Goal: Participate in discussion

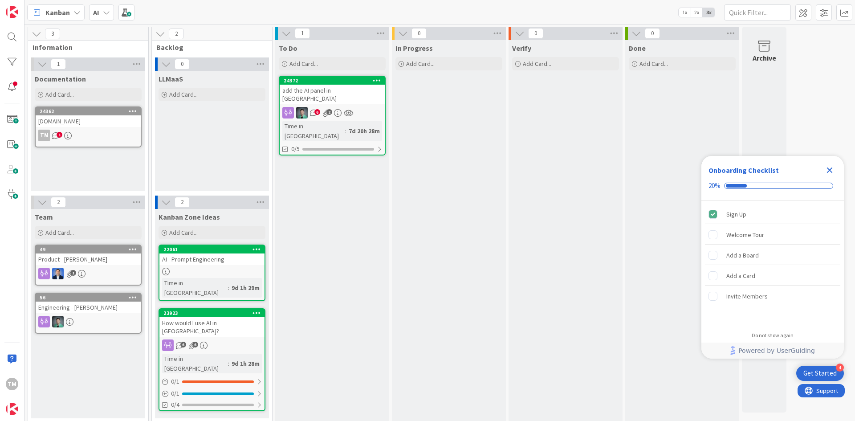
click at [350, 96] on link "24372 add the AI panel in KZ 6 2 Time in [GEOGRAPHIC_DATA] : 7d 20h 28m 0/5" at bounding box center [332, 116] width 107 height 80
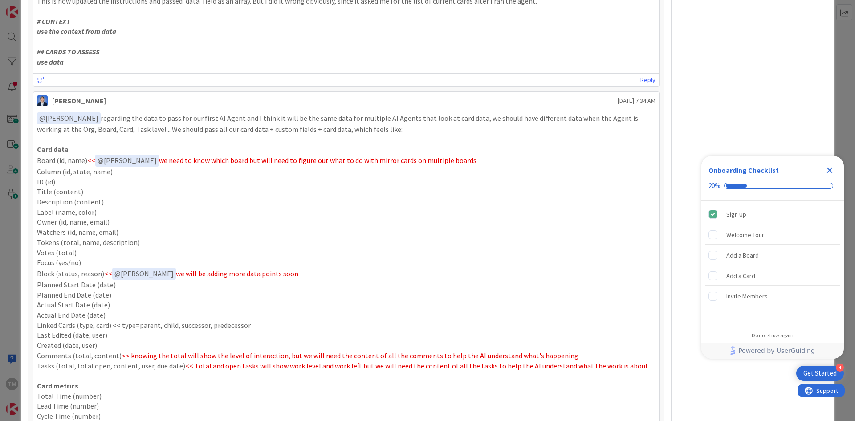
scroll to position [619, 0]
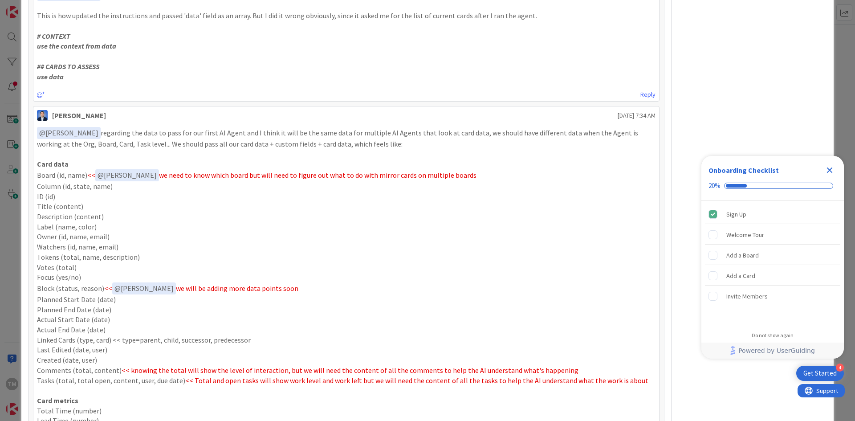
click at [331, 194] on p "ID (id)" at bounding box center [346, 196] width 618 height 10
drag, startPoint x: 306, startPoint y: 131, endPoint x: 429, endPoint y: 144, distance: 123.0
click at [429, 144] on p "﻿ @ [PERSON_NAME] ﻿ regarding the data to pass for our first AI Agent and I thi…" at bounding box center [346, 138] width 618 height 22
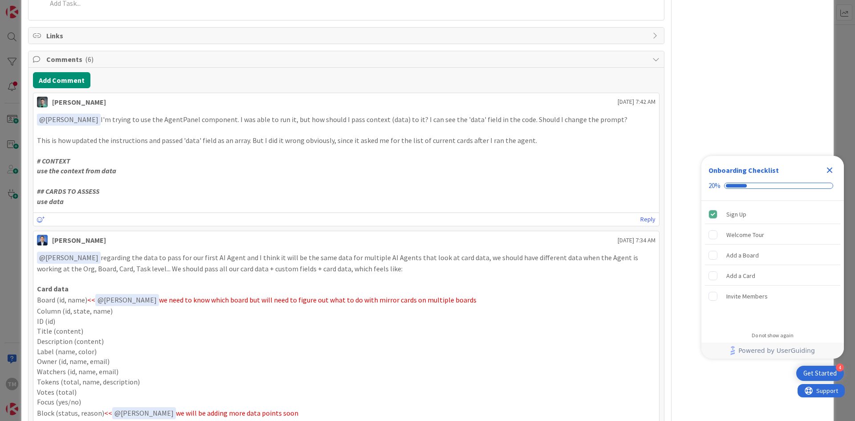
scroll to position [486, 0]
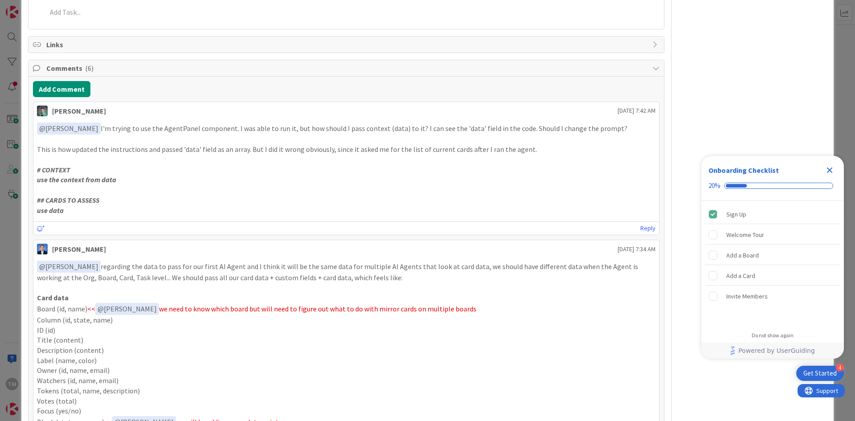
drag, startPoint x: 183, startPoint y: 127, endPoint x: 231, endPoint y: 129, distance: 48.1
click at [199, 127] on p "﻿ @ [PERSON_NAME] ﻿ I'm trying to use the AgentPanel component. I was able to r…" at bounding box center [346, 128] width 618 height 12
click at [237, 129] on p "﻿ @ [PERSON_NAME] ﻿ I'm trying to use the AgentPanel component. I was able to r…" at bounding box center [346, 128] width 618 height 12
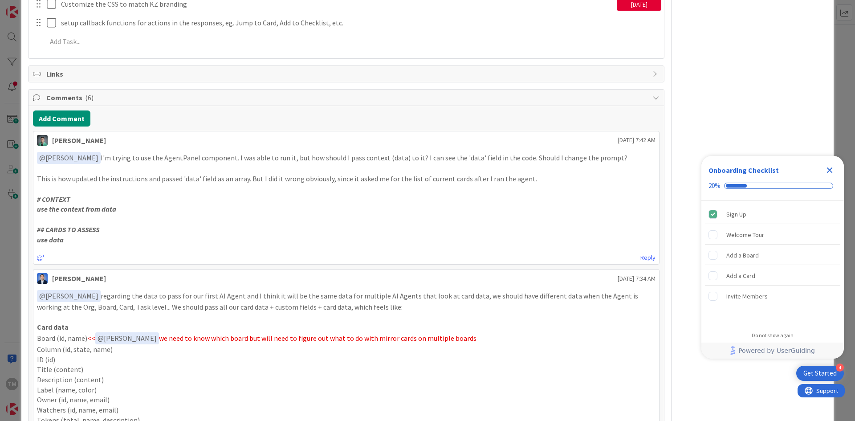
scroll to position [441, 0]
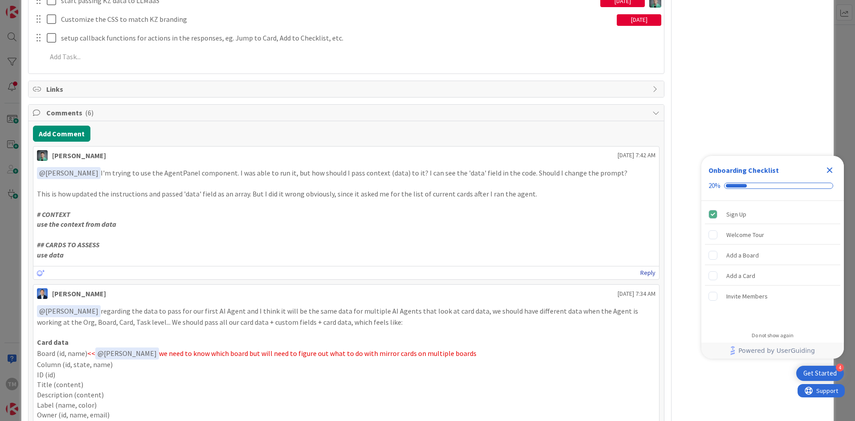
click at [644, 271] on link "Reply" at bounding box center [647, 272] width 15 height 11
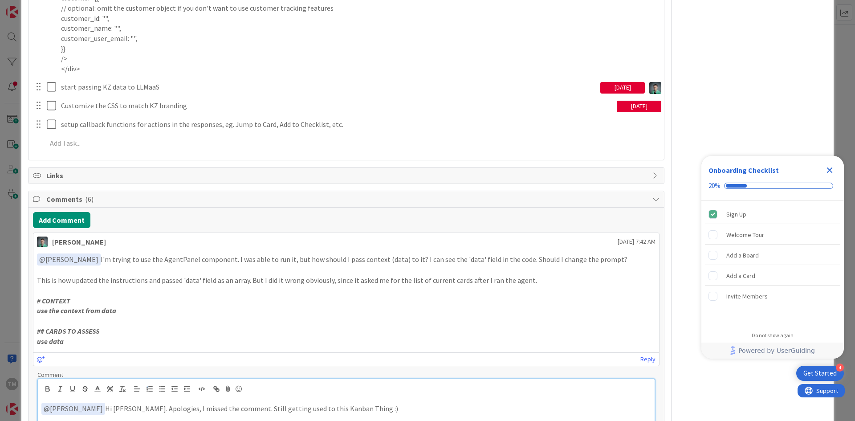
scroll to position [356, 0]
click at [181, 336] on p "use data" at bounding box center [346, 340] width 618 height 10
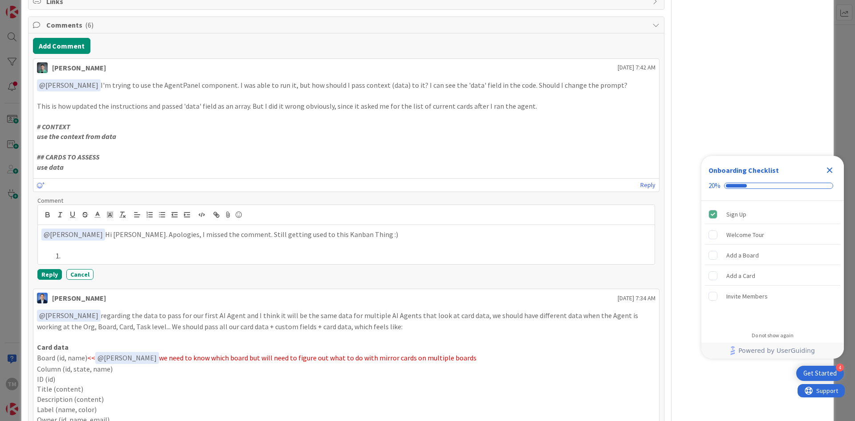
scroll to position [534, 0]
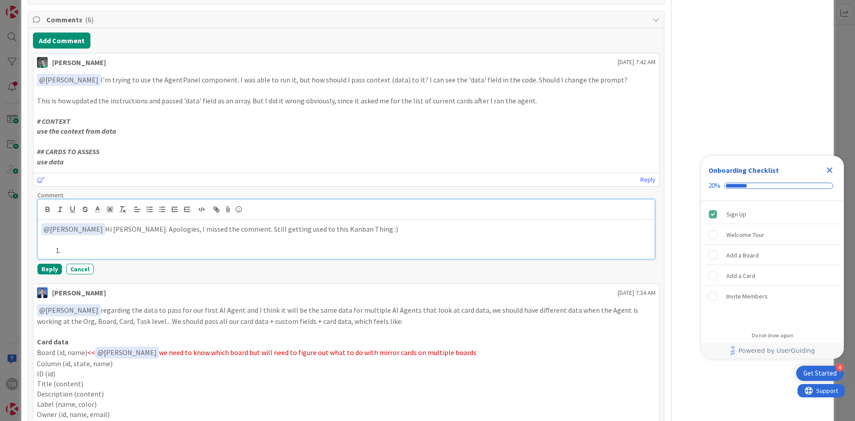
click at [79, 249] on li at bounding box center [351, 250] width 599 height 10
click at [132, 236] on p at bounding box center [345, 240] width 609 height 10
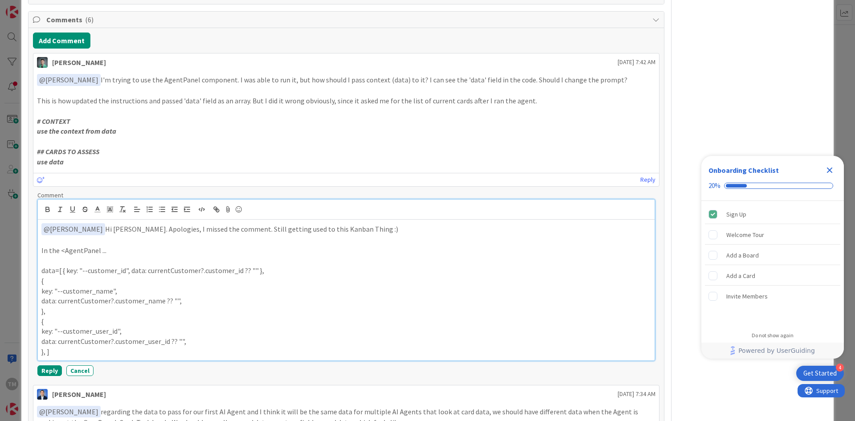
click at [158, 312] on p "}," at bounding box center [345, 311] width 609 height 10
click at [63, 272] on p "data=[ { key: "--customer_id", data: currentCustomer?.customer_id ?? "" }," at bounding box center [345, 270] width 609 height 10
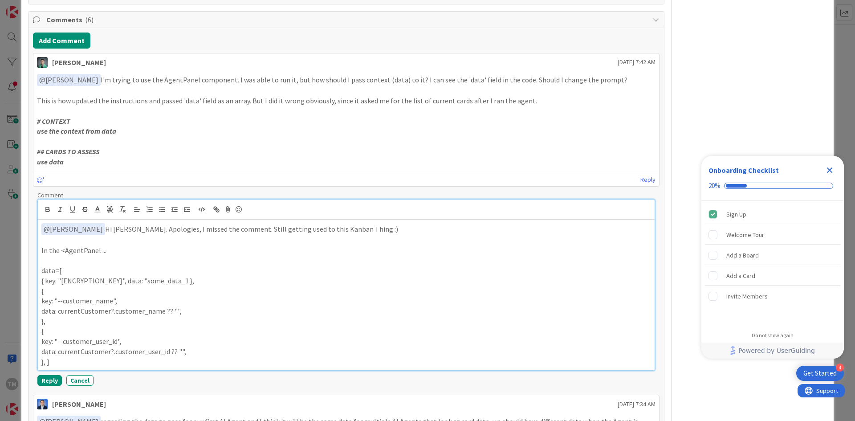
copy p "{ key: "[ENCRYPTION_KEY]", data: "some_data_1 },"
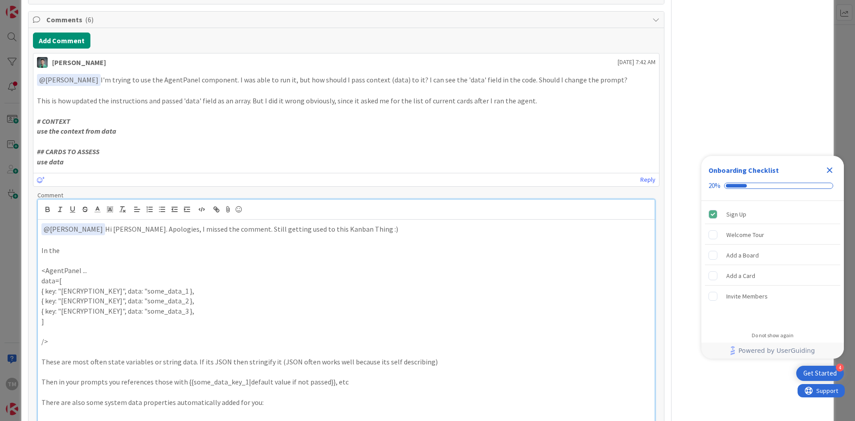
scroll to position [540, 0]
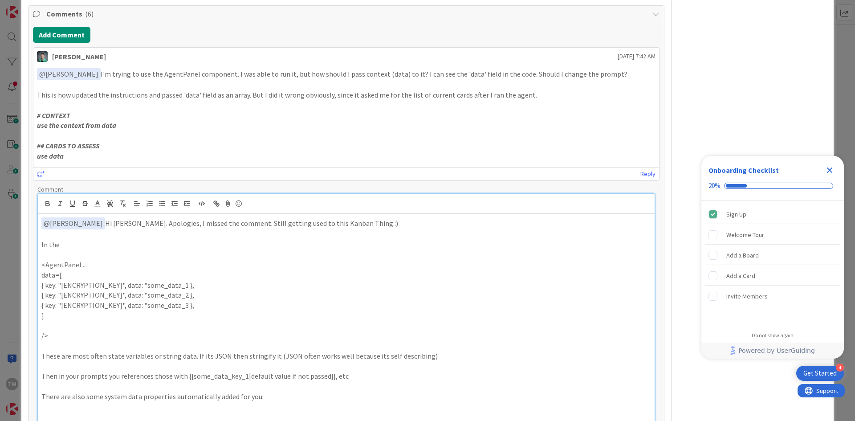
click at [273, 400] on p "There are also some system data properties automatically added for you:" at bounding box center [345, 396] width 609 height 10
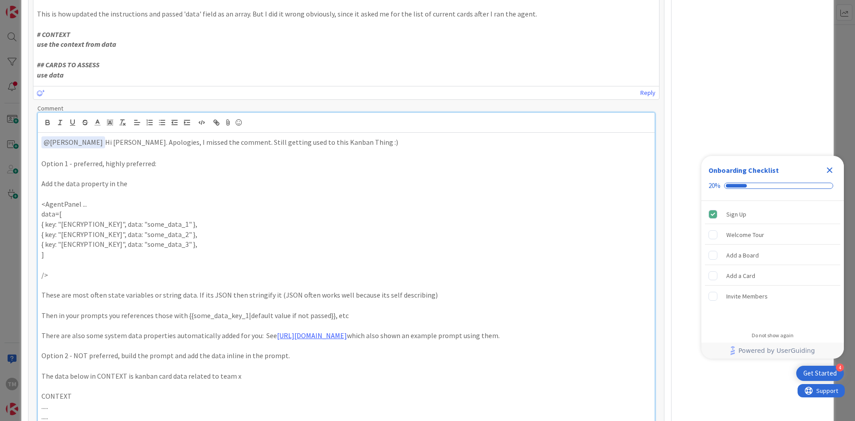
scroll to position [631, 0]
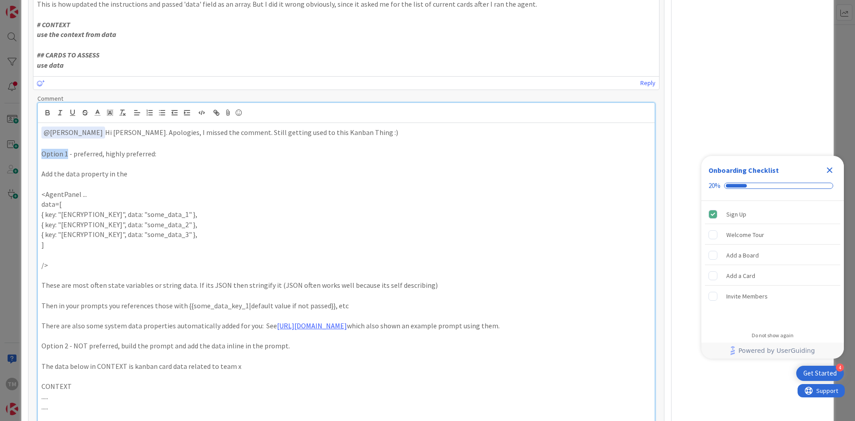
drag, startPoint x: 65, startPoint y: 155, endPoint x: 36, endPoint y: 155, distance: 28.9
click at [36, 155] on div "Comment ﻿ @ [PERSON_NAME] ﻿ Hi [PERSON_NAME]. Apologies, I missed the comment. …" at bounding box center [346, 284] width 626 height 381
click at [44, 113] on icon "button" at bounding box center [48, 113] width 8 height 8
drag, startPoint x: 288, startPoint y: 345, endPoint x: 45, endPoint y: 345, distance: 242.6
click at [45, 345] on p "Option 2 - NOT preferred, build the prompt and add the data inline in the promp…" at bounding box center [345, 346] width 609 height 10
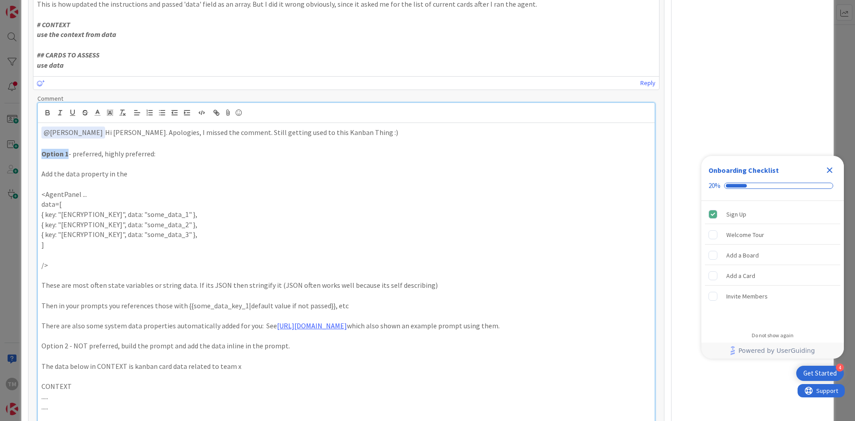
click at [78, 346] on p "Option 2 - NOT preferred, build the prompt and add the data inline in the promp…" at bounding box center [345, 346] width 609 height 10
click at [72, 349] on p "Option 2 - NOT preferred, build the prompt and add the data inline in the promp…" at bounding box center [345, 346] width 609 height 10
drag, startPoint x: 73, startPoint y: 346, endPoint x: 288, endPoint y: 346, distance: 215.4
click at [288, 346] on p "Option 2 - NOT preferred, build the prompt and add the data inline in the promp…" at bounding box center [345, 346] width 609 height 10
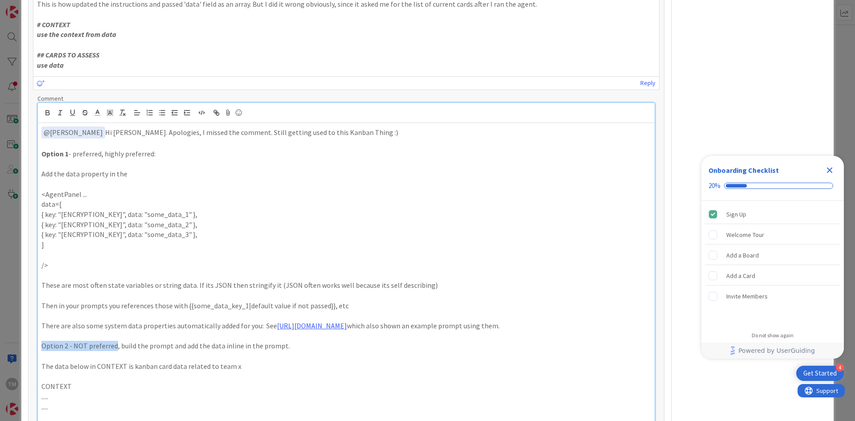
drag, startPoint x: 113, startPoint y: 346, endPoint x: 39, endPoint y: 348, distance: 74.3
click at [39, 348] on div "﻿ @ [PERSON_NAME] ﻿ Hi [PERSON_NAME]. Apologies, I missed the comment. Still ge…" at bounding box center [346, 289] width 616 height 333
click at [48, 113] on icon "button" at bounding box center [48, 114] width 4 height 2
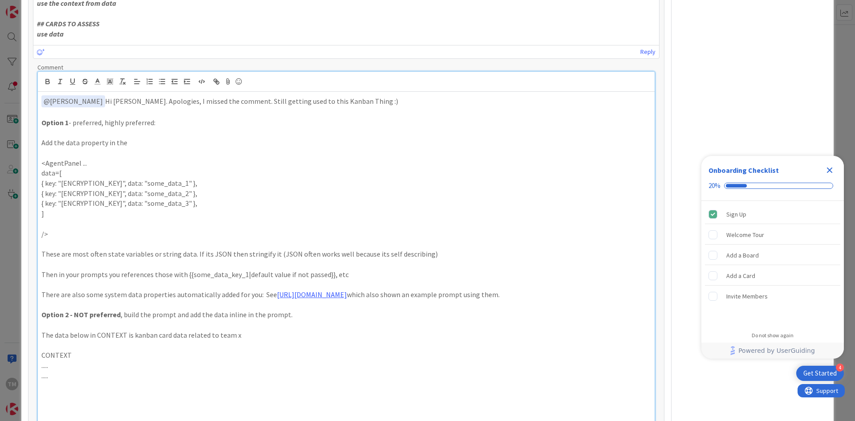
scroll to position [764, 0]
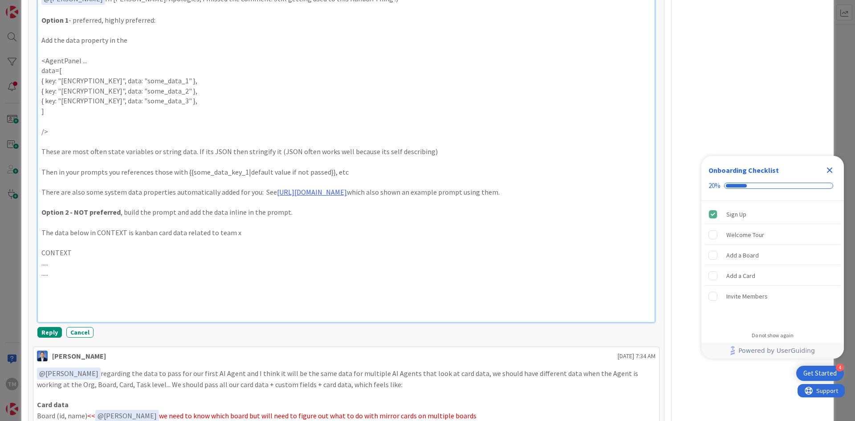
click at [57, 230] on p "The data below in CONTEXT is kanban card data related to team x" at bounding box center [345, 232] width 609 height 10
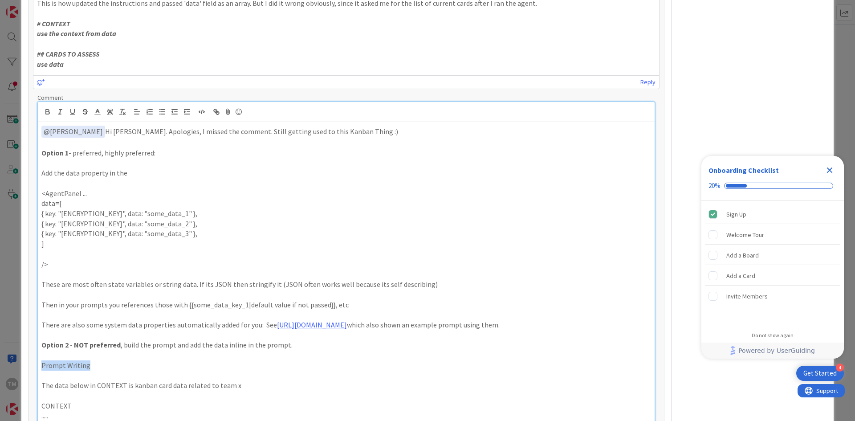
scroll to position [631, 0]
click at [73, 113] on icon "button" at bounding box center [73, 113] width 8 height 8
click at [135, 360] on p at bounding box center [345, 356] width 609 height 10
click at [108, 370] on p "Prompt Writing" at bounding box center [345, 366] width 609 height 10
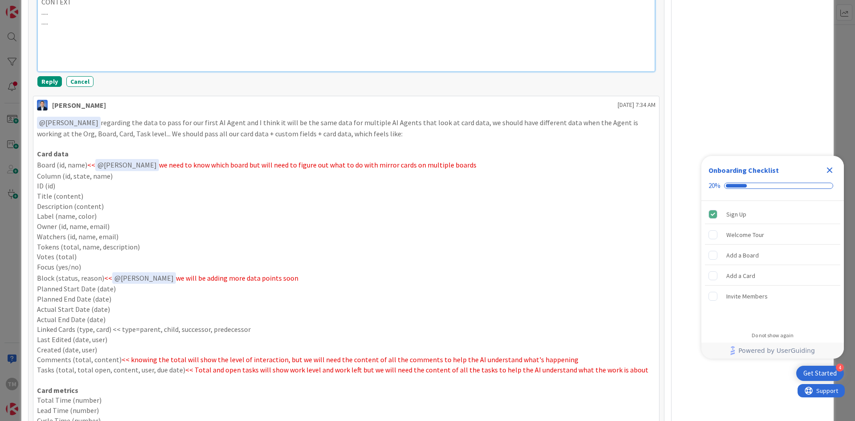
scroll to position [1147, 0]
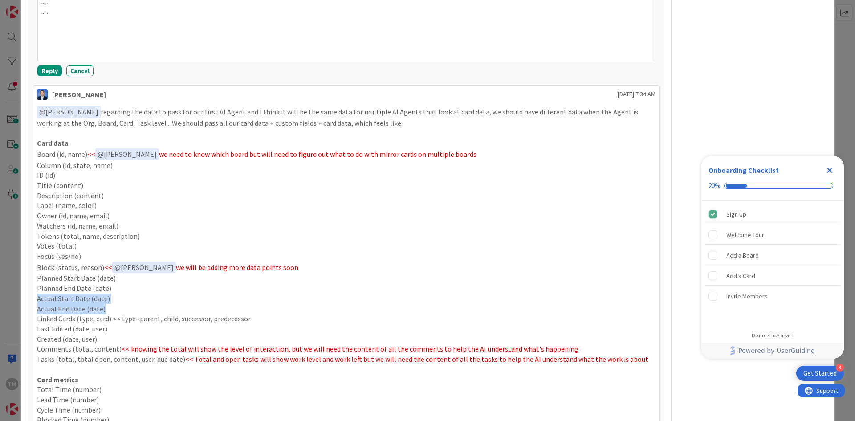
drag, startPoint x: 109, startPoint y: 305, endPoint x: 31, endPoint y: 298, distance: 78.2
click at [31, 298] on div "Add Comment [PERSON_NAME] [DATE] 7:42 AM ﻿ @ [PERSON_NAME] ﻿ I'm trying to use …" at bounding box center [345, 180] width 635 height 1530
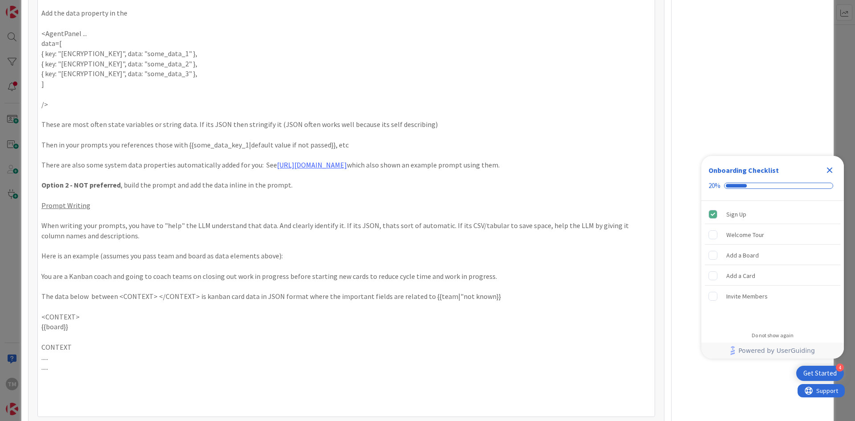
scroll to position [791, 0]
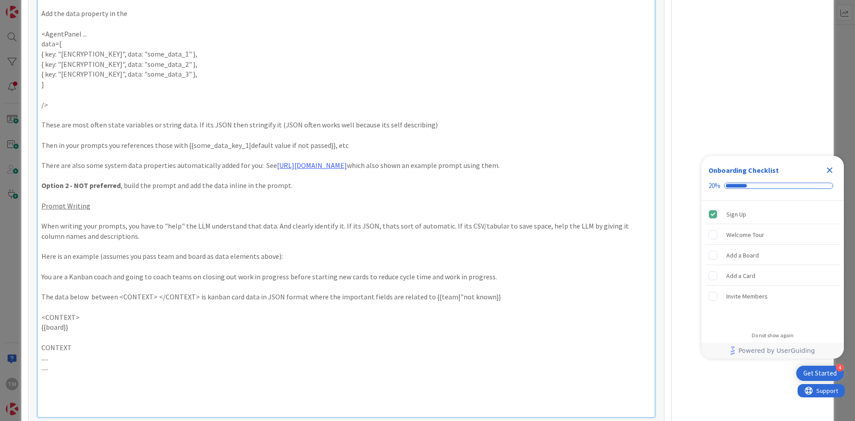
click at [221, 288] on p at bounding box center [345, 287] width 609 height 10
drag, startPoint x: 297, startPoint y: 299, endPoint x: 389, endPoint y: 299, distance: 91.7
click at [389, 299] on p "The data below between <CONTEXT> </CONTEXT> is kanban card data in JSON format …" at bounding box center [345, 297] width 609 height 10
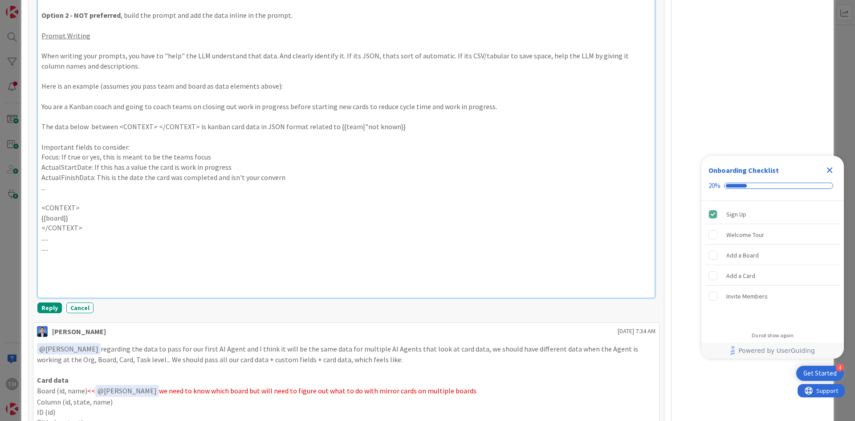
scroll to position [969, 0]
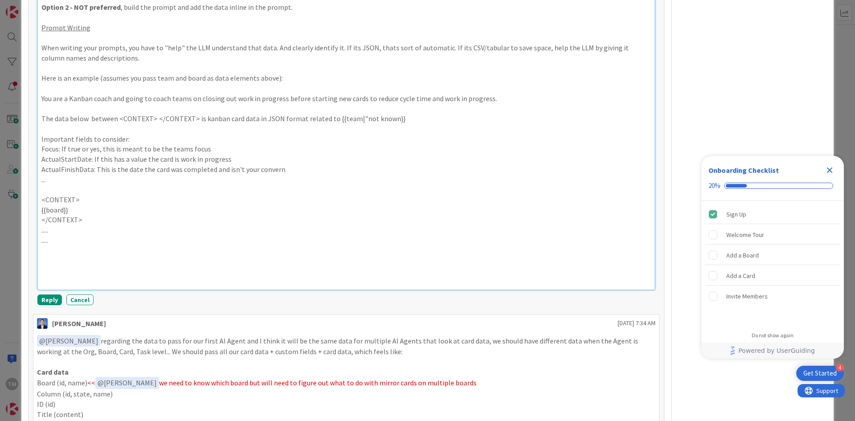
click at [124, 265] on p at bounding box center [345, 270] width 609 height 10
drag, startPoint x: 69, startPoint y: 243, endPoint x: 33, endPoint y: 233, distance: 37.2
click at [33, 233] on div "Comment ﻿ @ [PERSON_NAME] ﻿ Hi [PERSON_NAME]. Apologies, I missed the comment. …" at bounding box center [346, 32] width 626 height 553
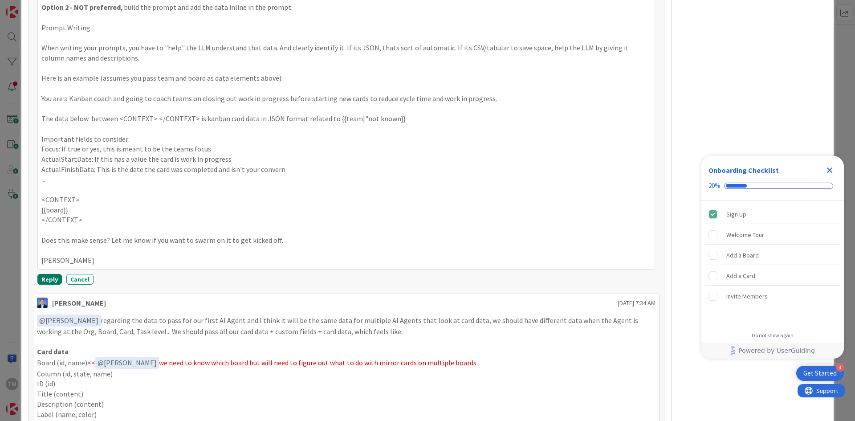
click at [49, 280] on button "Reply" at bounding box center [49, 279] width 24 height 11
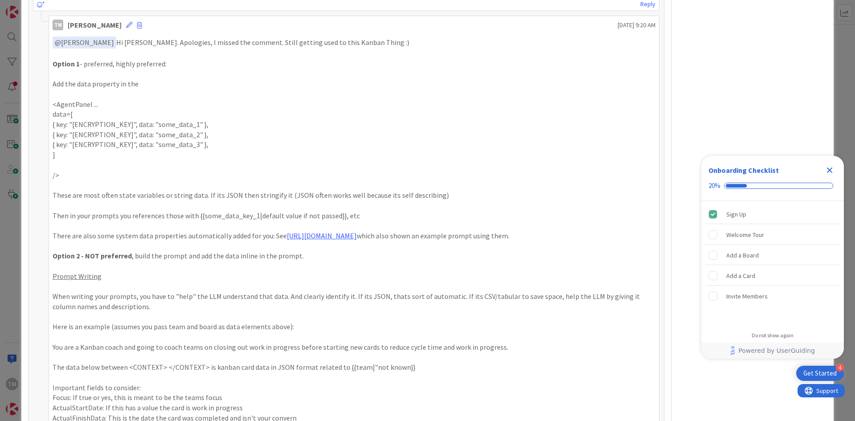
scroll to position [791, 0]
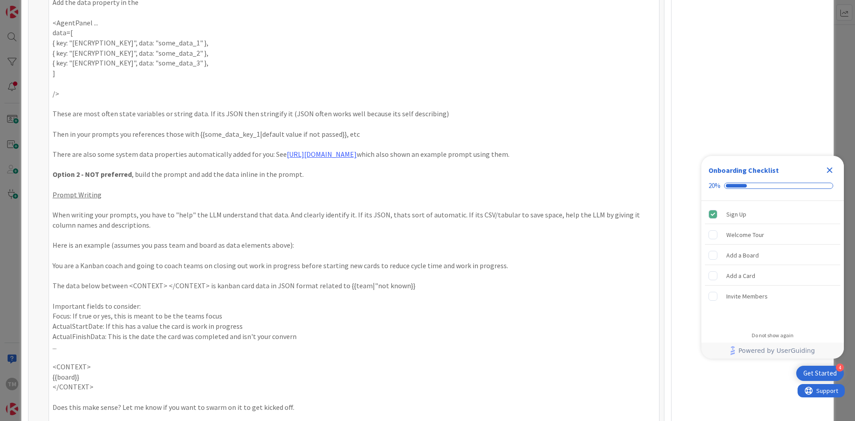
click at [439, 282] on p "The data below between <CONTEXT> </CONTEXT> is kanban card data in JSON format …" at bounding box center [354, 285] width 603 height 10
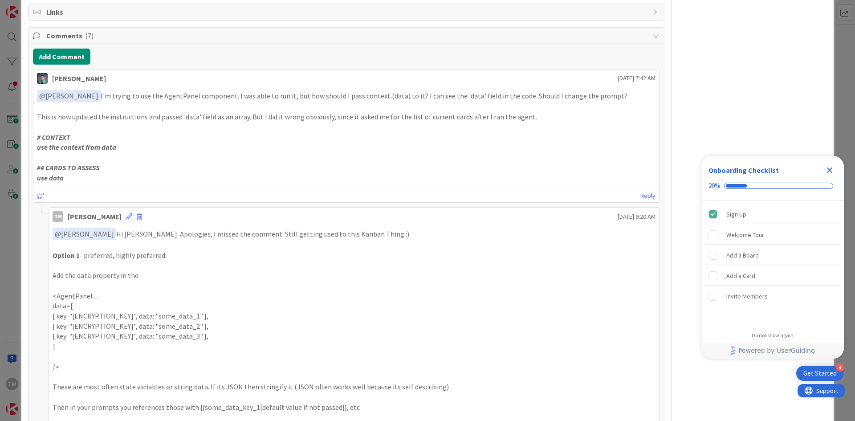
scroll to position [524, 0]
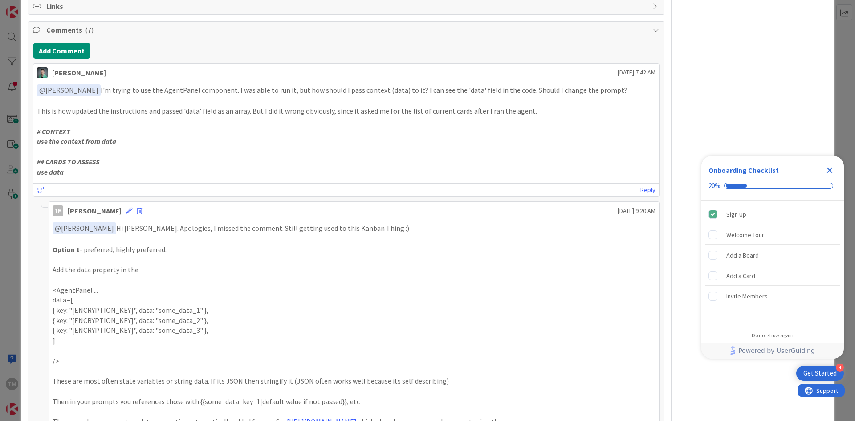
click at [831, 170] on icon "Close Checklist" at bounding box center [830, 170] width 6 height 6
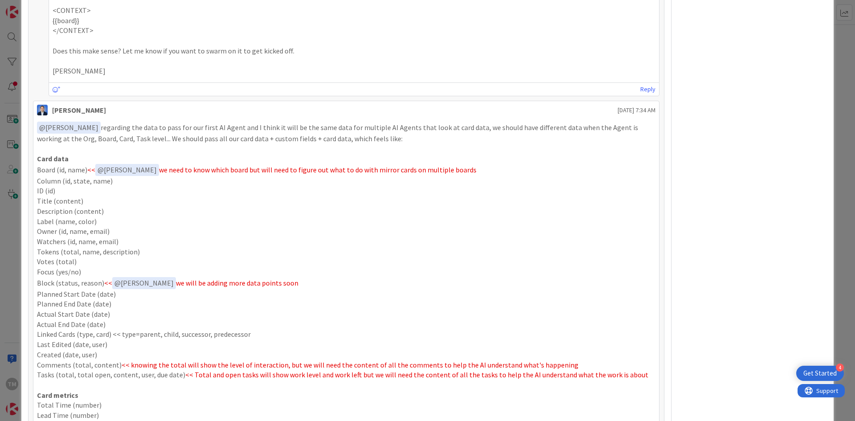
scroll to position [1192, 0]
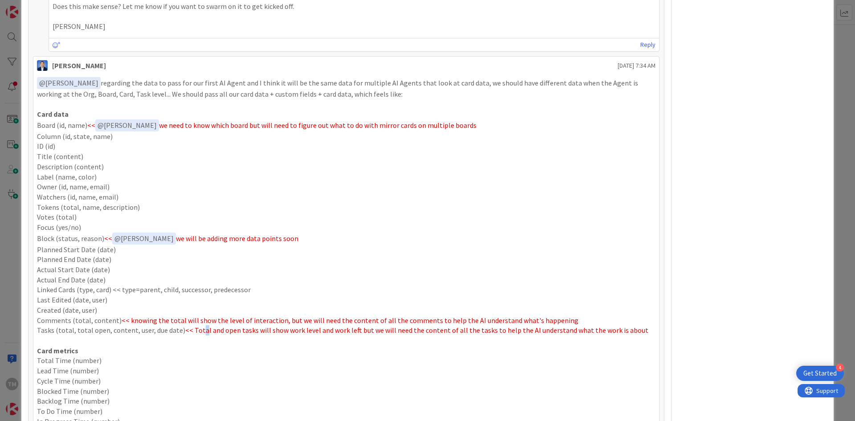
click at [199, 331] on span "<< Total and open tasks will show work level and work left but we will need the…" at bounding box center [416, 329] width 463 height 9
click at [251, 331] on span "<< Total and open tasks will show work level and work left but we will need the…" at bounding box center [416, 329] width 463 height 9
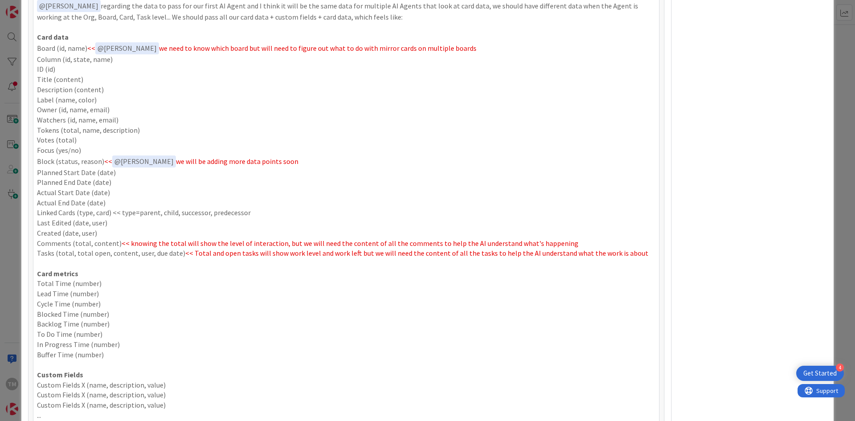
scroll to position [1281, 0]
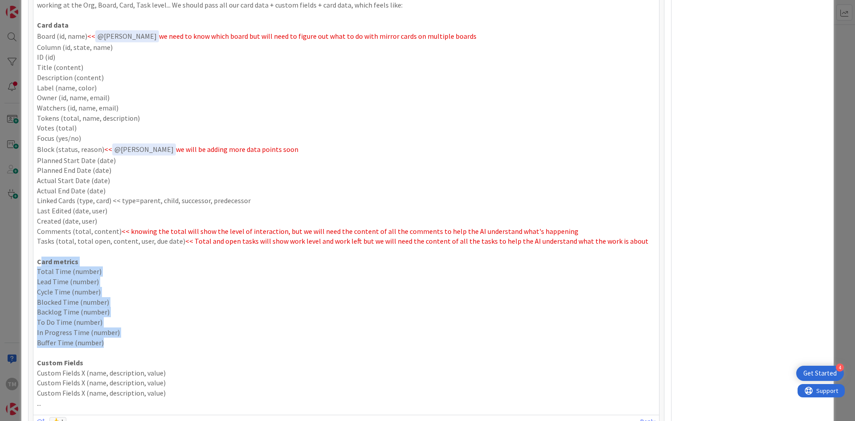
drag, startPoint x: 114, startPoint y: 346, endPoint x: 40, endPoint y: 261, distance: 112.9
click at [40, 261] on div "﻿ @ [PERSON_NAME] ﻿ regarding the data to pass for our first AI Agent and I thi…" at bounding box center [346, 198] width 618 height 420
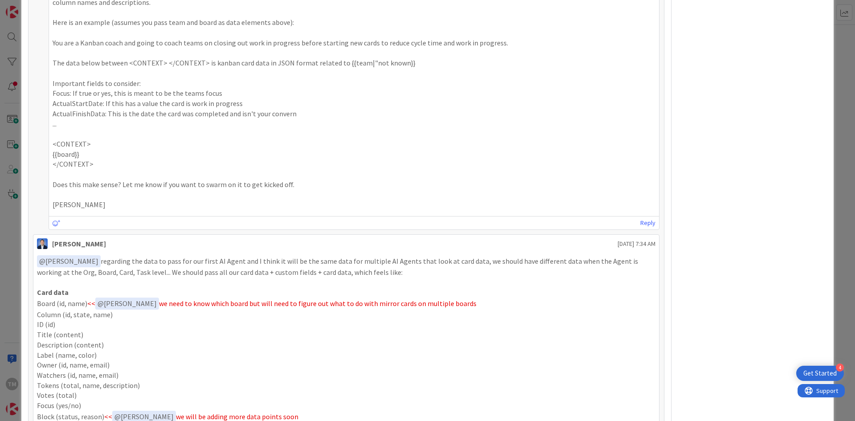
scroll to position [969, 0]
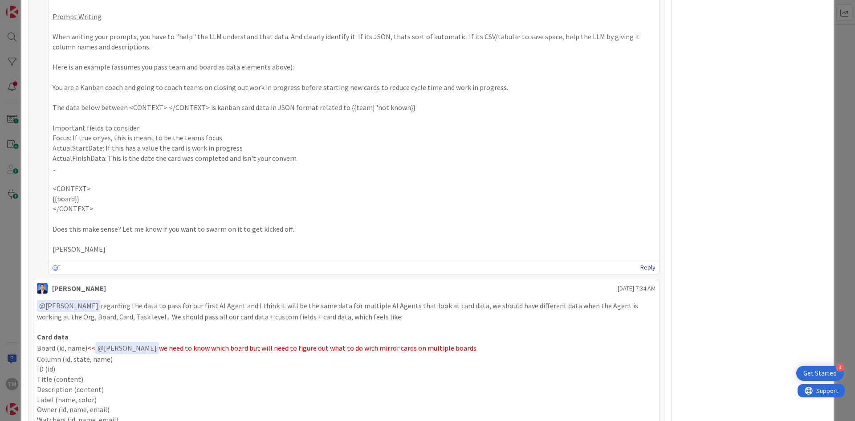
click at [640, 265] on link "Reply" at bounding box center [647, 267] width 15 height 11
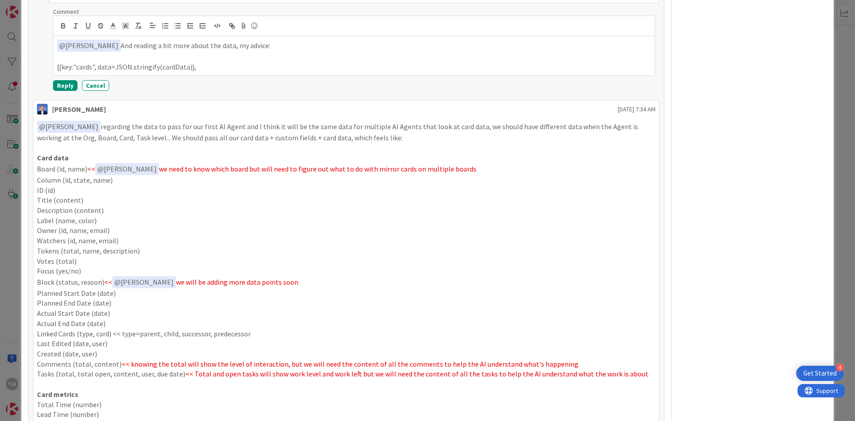
scroll to position [1236, 0]
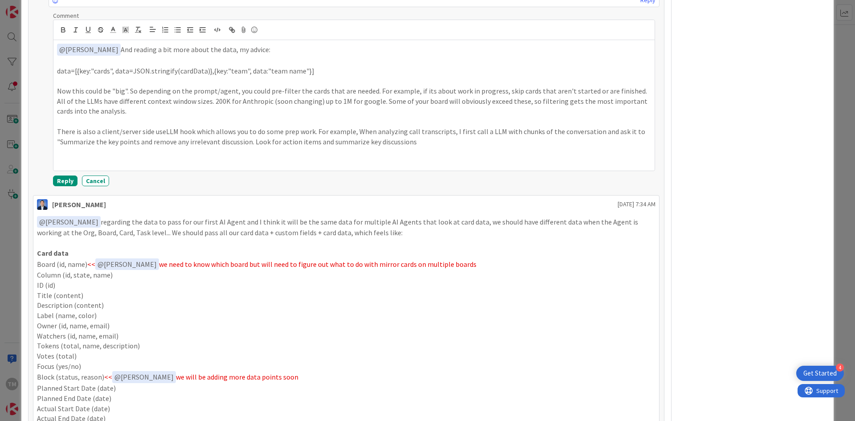
click at [417, 145] on p "There is also a client/server side useLLM hook which allows you to do some prep…" at bounding box center [354, 136] width 594 height 20
click at [531, 140] on p "There is also a client/server side useLLM hook which allows you to do some prep…" at bounding box center [354, 136] width 594 height 20
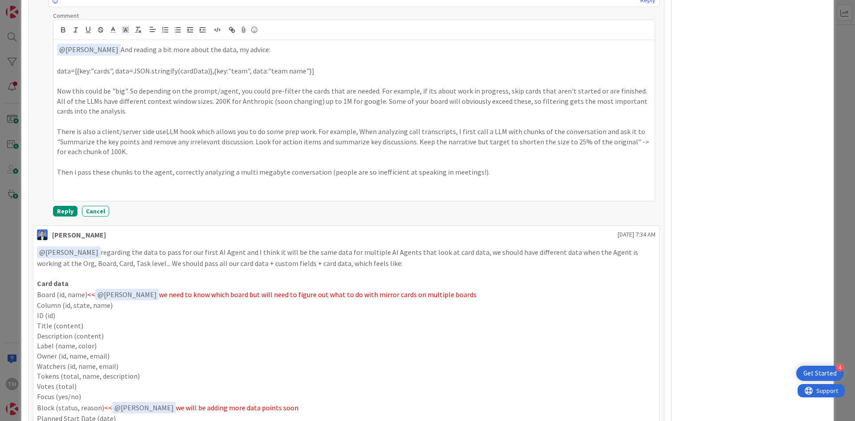
click at [322, 171] on p "Then i pass these chunks to the agent, correctly analyzing a multi megabyte con…" at bounding box center [354, 172] width 594 height 10
click at [177, 133] on p "There is also a client/server side useLLM hook which allows you to do some prep…" at bounding box center [354, 141] width 594 height 30
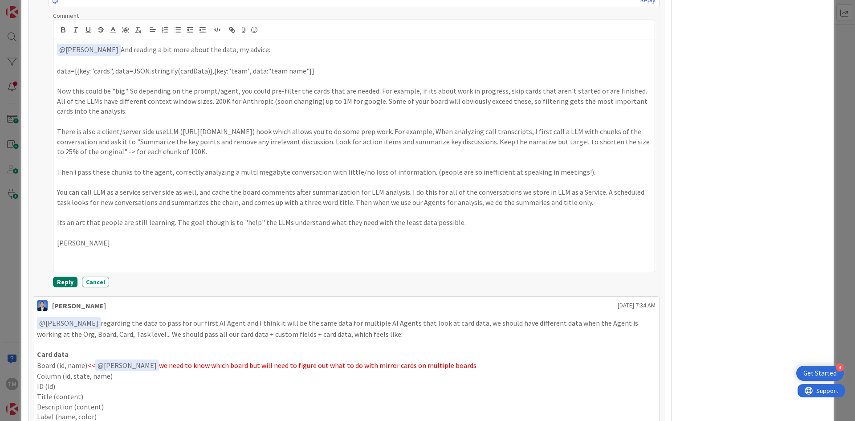
click at [69, 282] on button "Reply" at bounding box center [65, 281] width 24 height 11
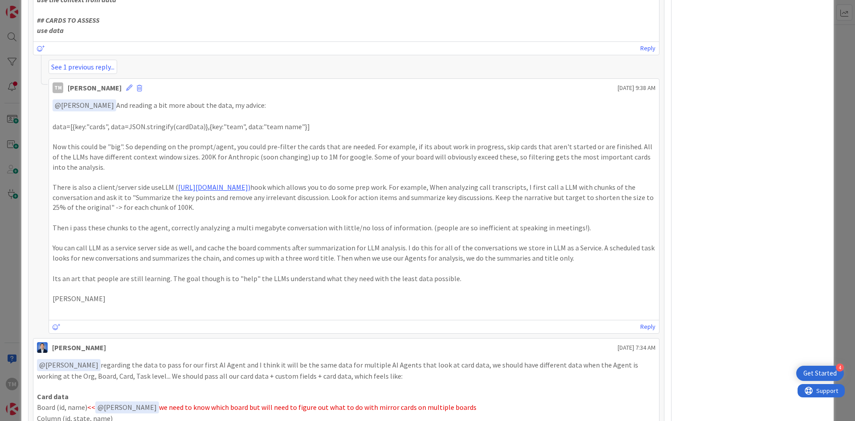
scroll to position [657, 0]
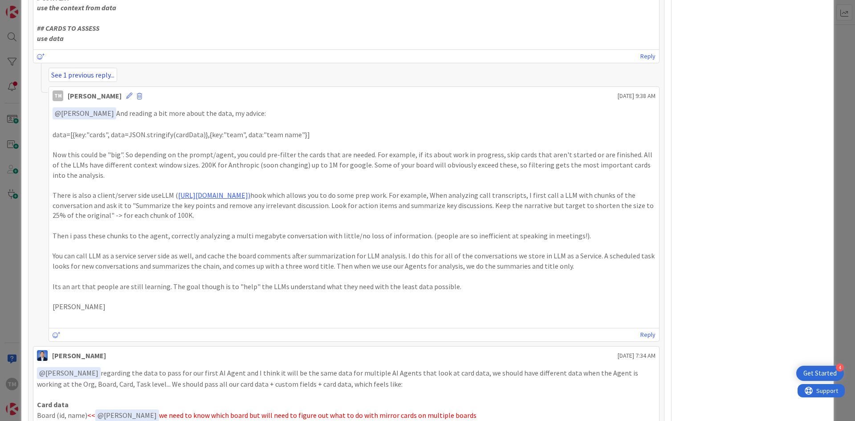
click at [97, 78] on link "See 1 previous reply..." at bounding box center [83, 75] width 69 height 14
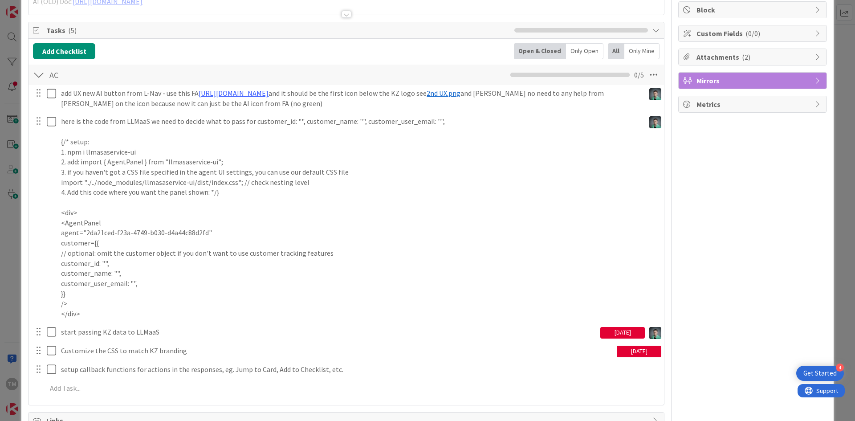
scroll to position [79, 0]
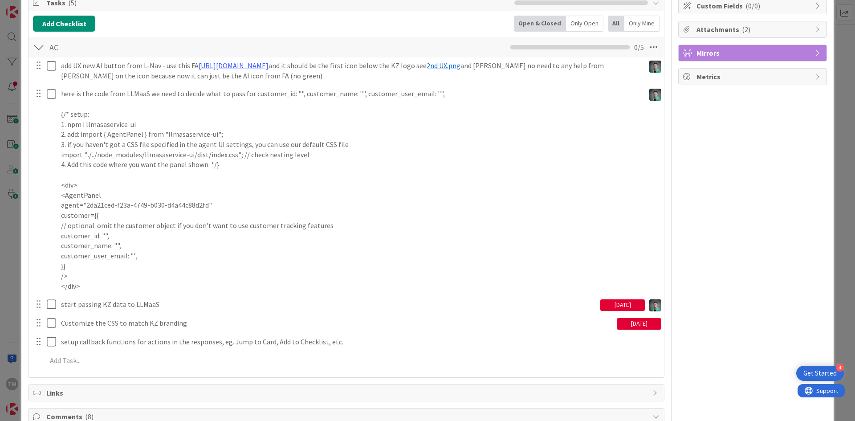
scroll to position [134, 0]
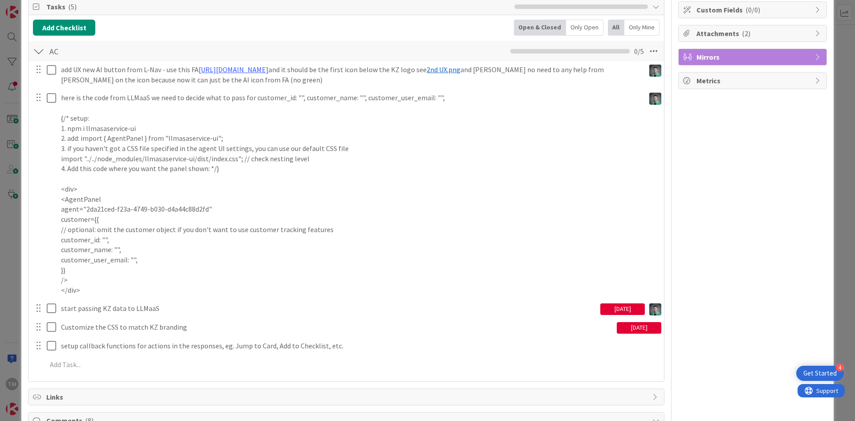
click at [611, 308] on div "[DATE]" at bounding box center [622, 309] width 45 height 12
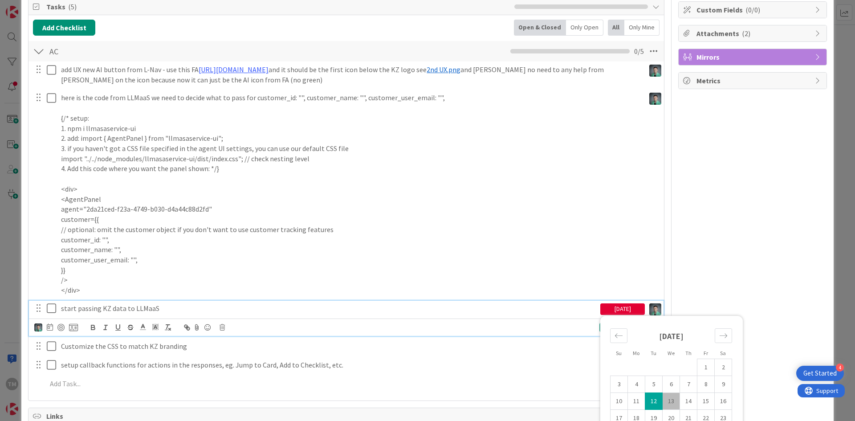
click at [548, 308] on p "start passing KZ data to LLMaaS" at bounding box center [328, 308] width 535 height 10
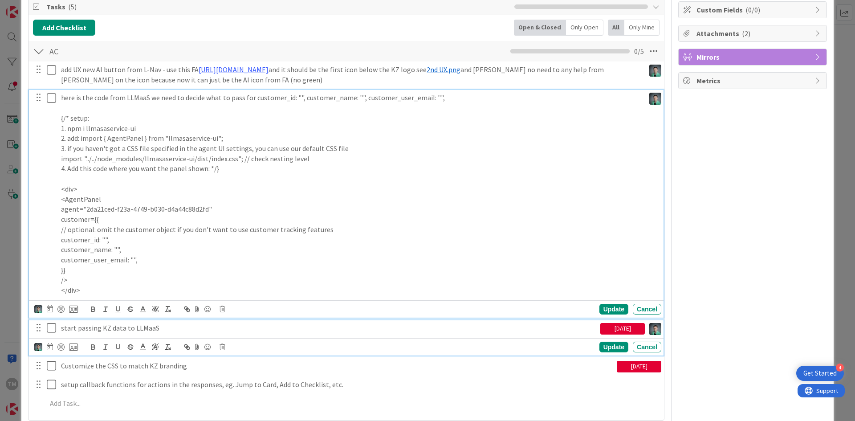
click at [492, 284] on div "here is the code from LLMaaS we need to decide what to pass for customer_id: ""…" at bounding box center [346, 203] width 634 height 227
